Goal: Find specific page/section: Find specific page/section

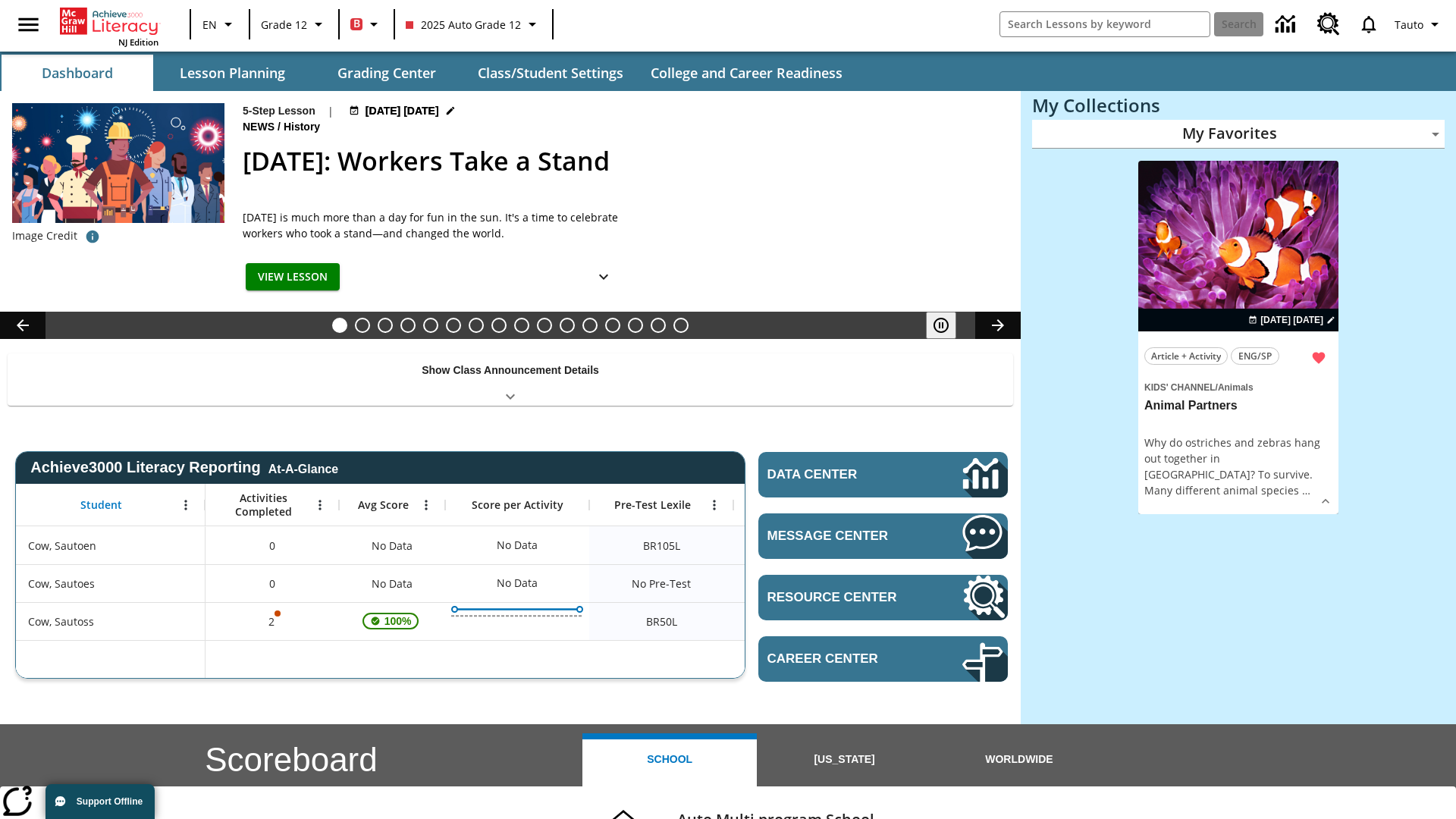
click at [1238, 134] on body "Skip to main content NJ Edition EN Grade 12 B 2025 Auto Grade 12 Search Tauto D…" at bounding box center [728, 604] width 1456 height 1209
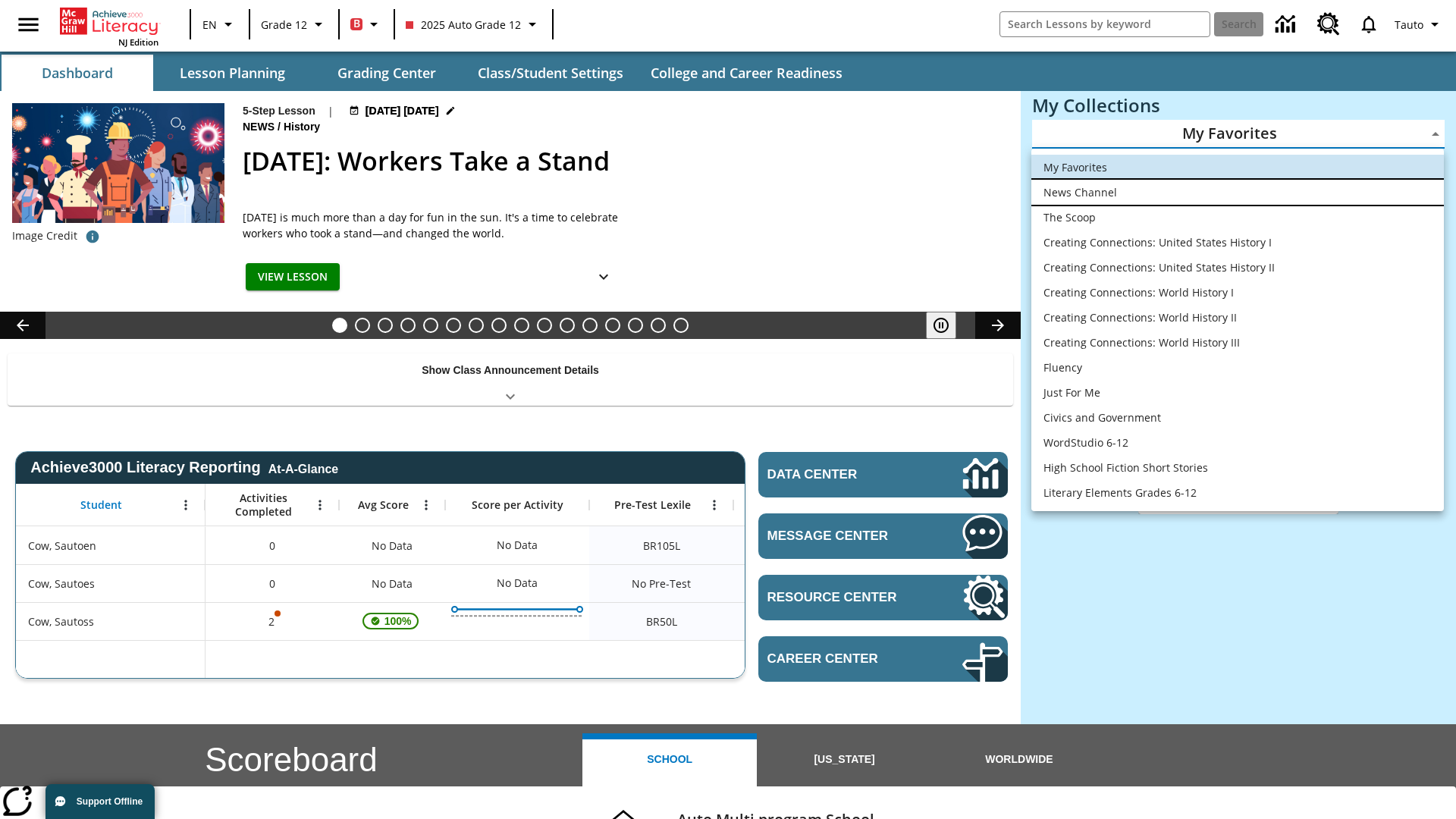
click at [1238, 192] on li "News Channel" at bounding box center [1238, 192] width 413 height 25
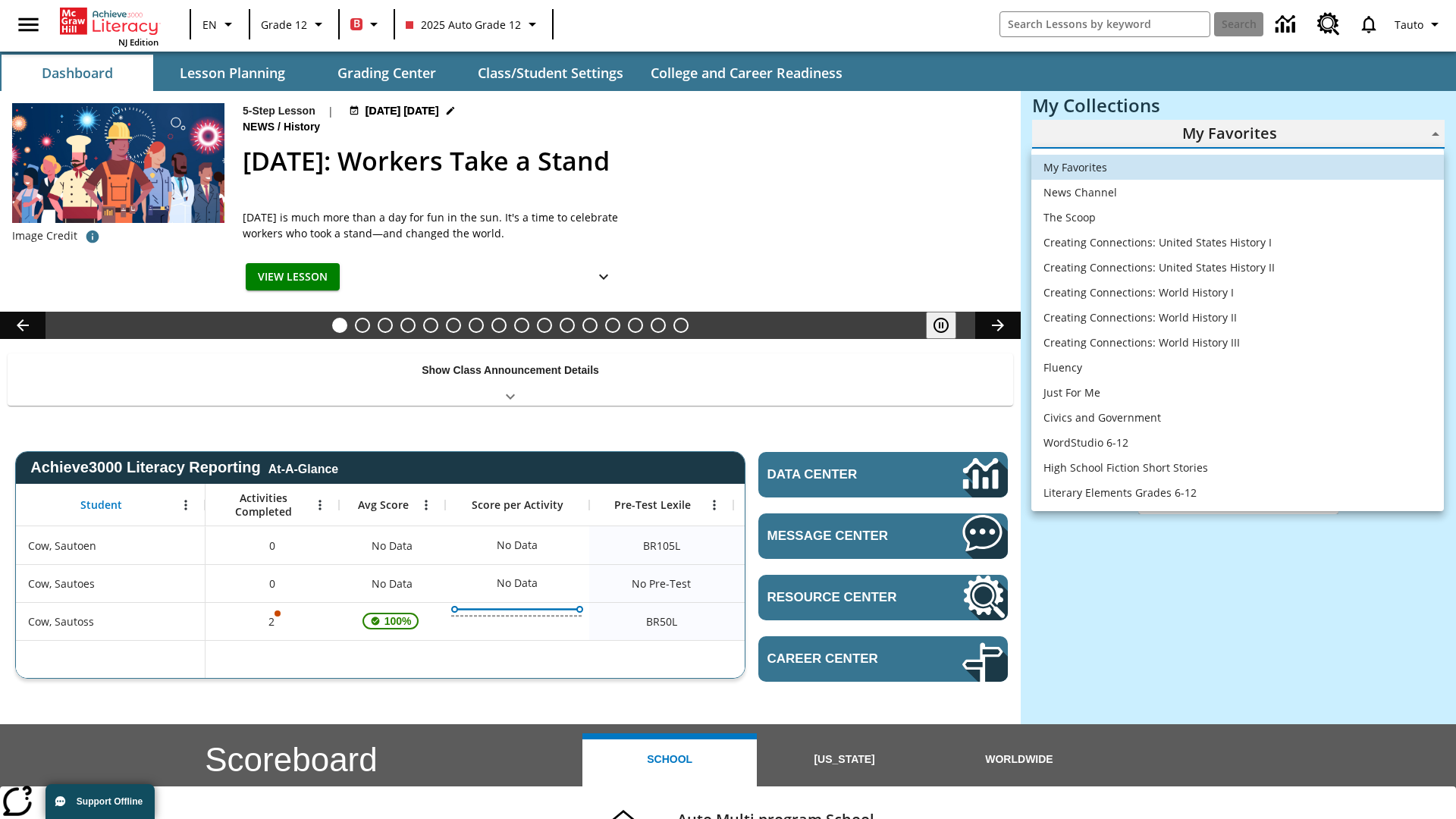
type input "120"
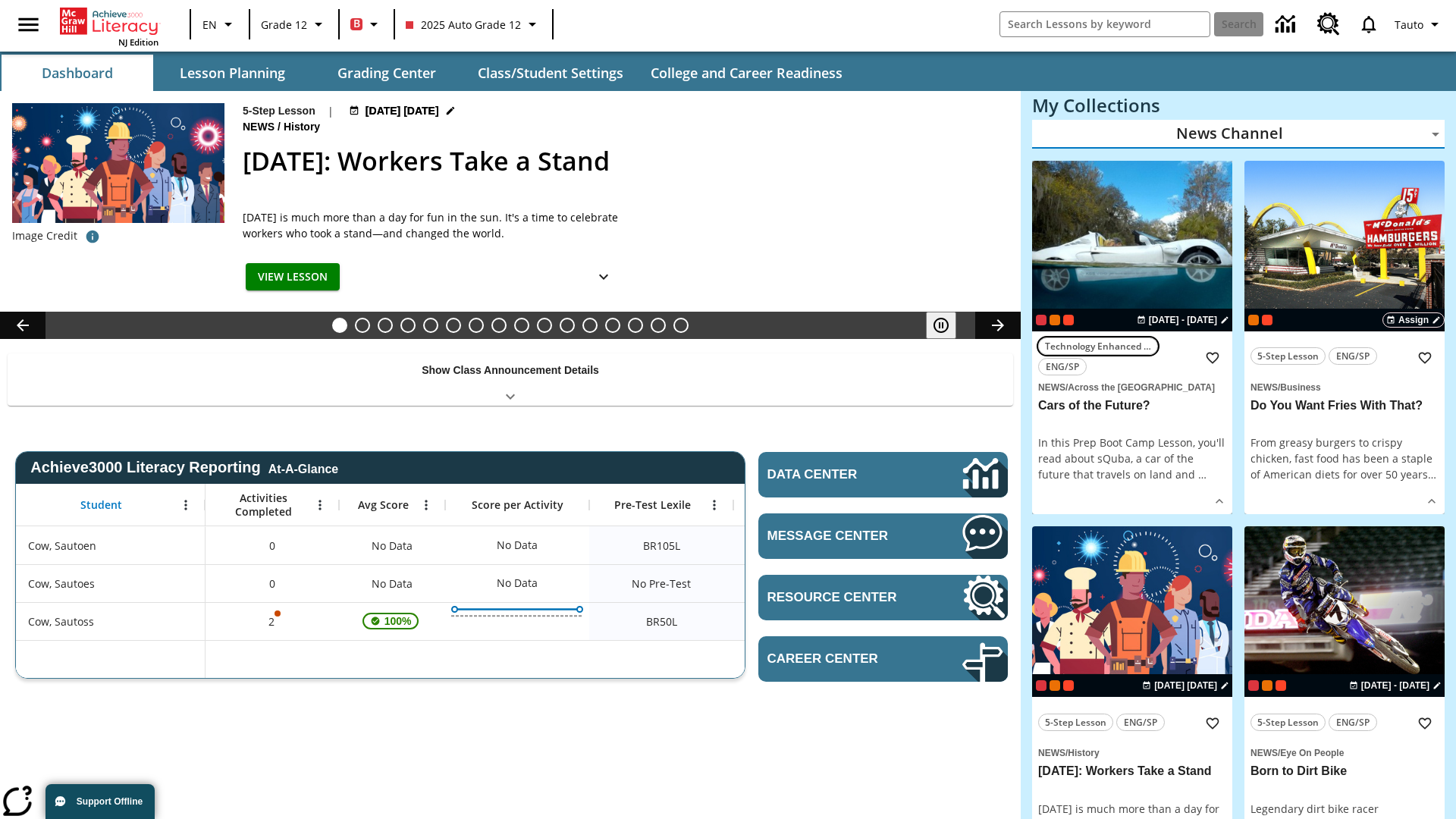
click at [1133, 338] on span "Technology Enhanced Item" at bounding box center [1098, 345] width 106 height 16
